Goal: Check status: Check status

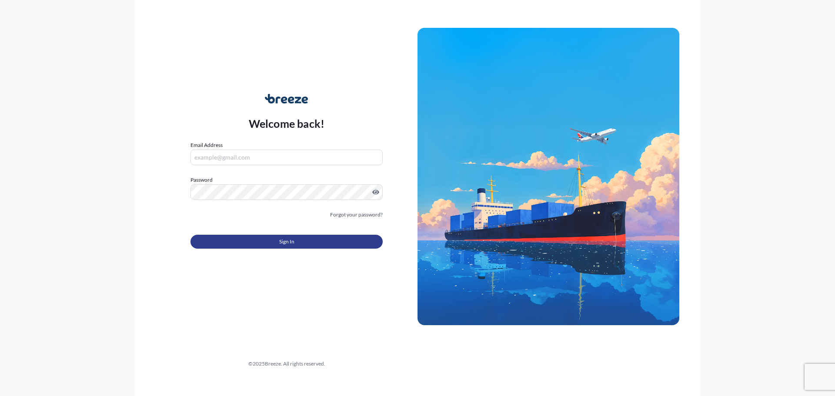
type input "[PERSON_NAME][EMAIL_ADDRESS][PERSON_NAME][DOMAIN_NAME]"
click at [315, 235] on button "Sign In" at bounding box center [286, 242] width 192 height 14
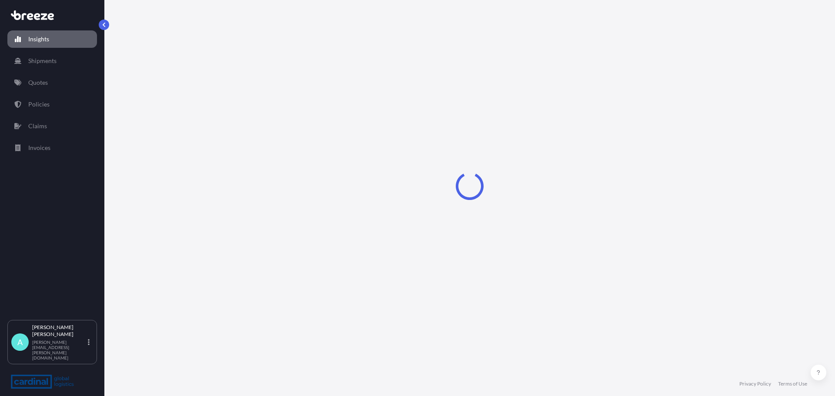
select select "2025"
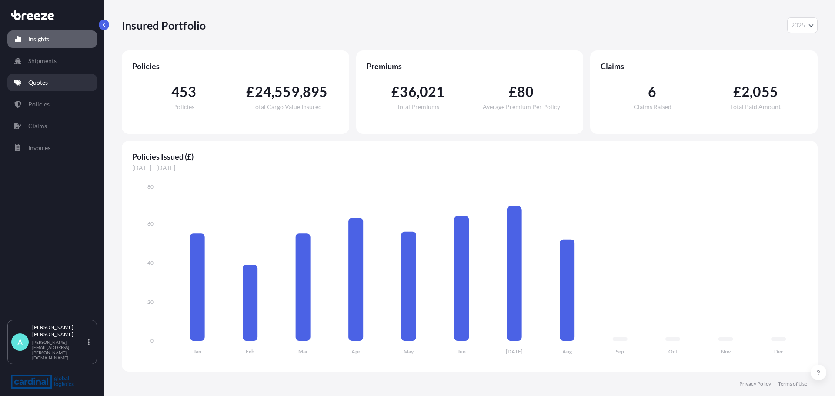
click at [49, 83] on link "Quotes" at bounding box center [52, 82] width 90 height 17
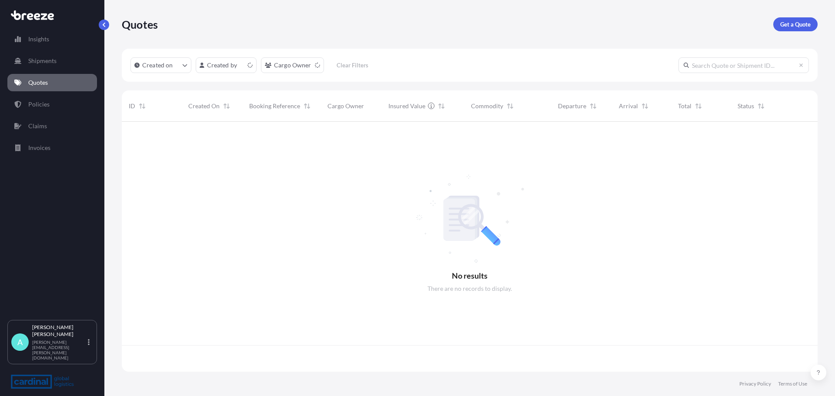
scroll to position [248, 689]
click at [57, 103] on link "Policies" at bounding box center [52, 104] width 90 height 17
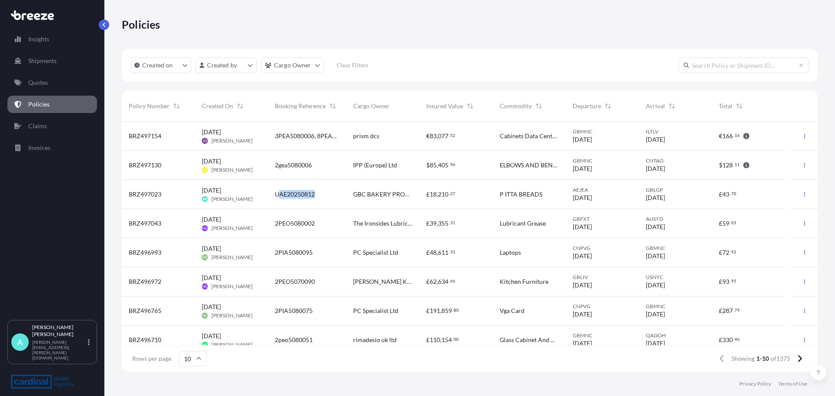
drag, startPoint x: 322, startPoint y: 197, endPoint x: 279, endPoint y: 194, distance: 43.2
click at [279, 194] on div "UAE20250812" at bounding box center [307, 194] width 64 height 9
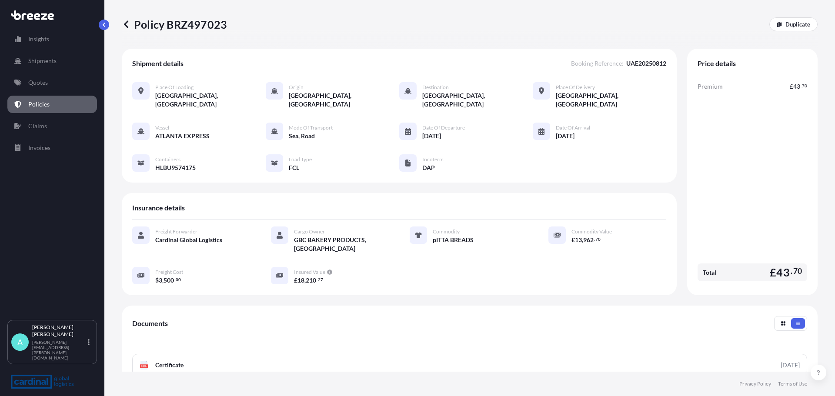
click at [109, 26] on div "Policy BRZ497023 Duplicate Shipment details Booking Reference : UAE20250812 Pla…" at bounding box center [469, 186] width 731 height 372
click at [129, 24] on icon at bounding box center [126, 24] width 9 height 9
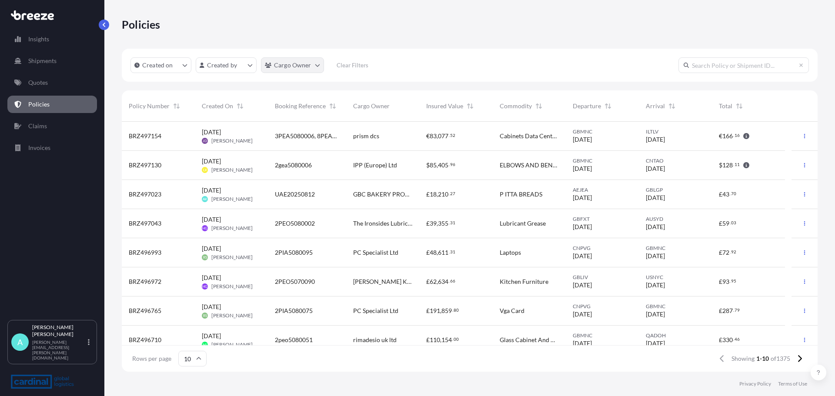
click at [301, 65] on html "Insights Shipments Quotes Policies Claims Invoices A [PERSON_NAME] [PERSON_NAME…" at bounding box center [417, 198] width 835 height 396
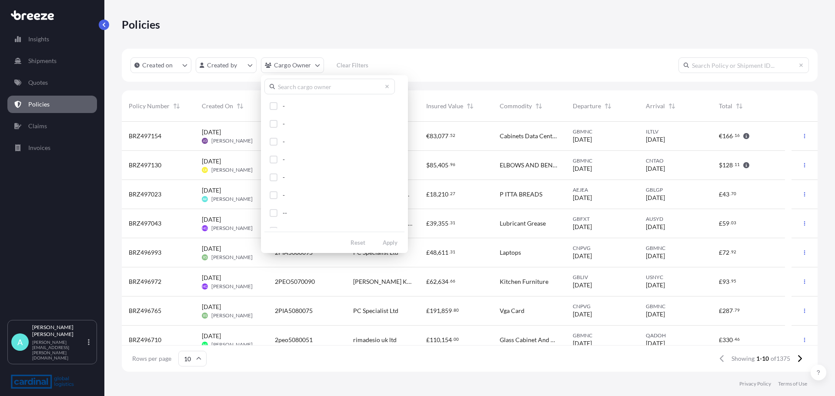
click at [342, 85] on input "text" at bounding box center [329, 87] width 130 height 16
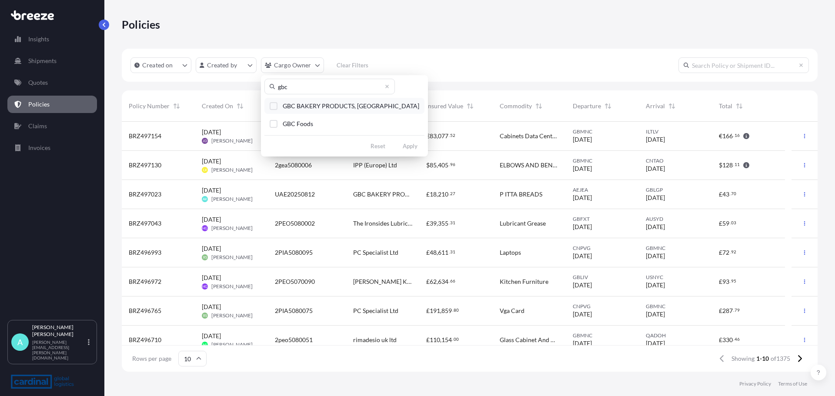
type input "gbc"
click at [307, 107] on span "GBC BAKERY PRODUCTS, [GEOGRAPHIC_DATA]" at bounding box center [351, 106] width 137 height 9
click at [275, 127] on div "Select Option" at bounding box center [274, 124] width 8 height 8
